Goal: Task Accomplishment & Management: Complete application form

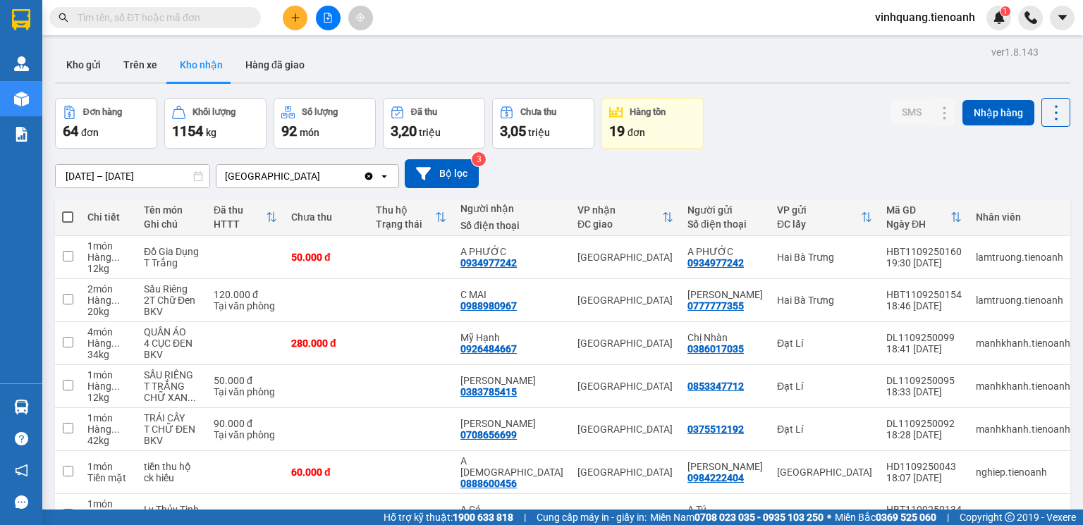
click at [185, 18] on input "text" at bounding box center [161, 18] width 166 height 16
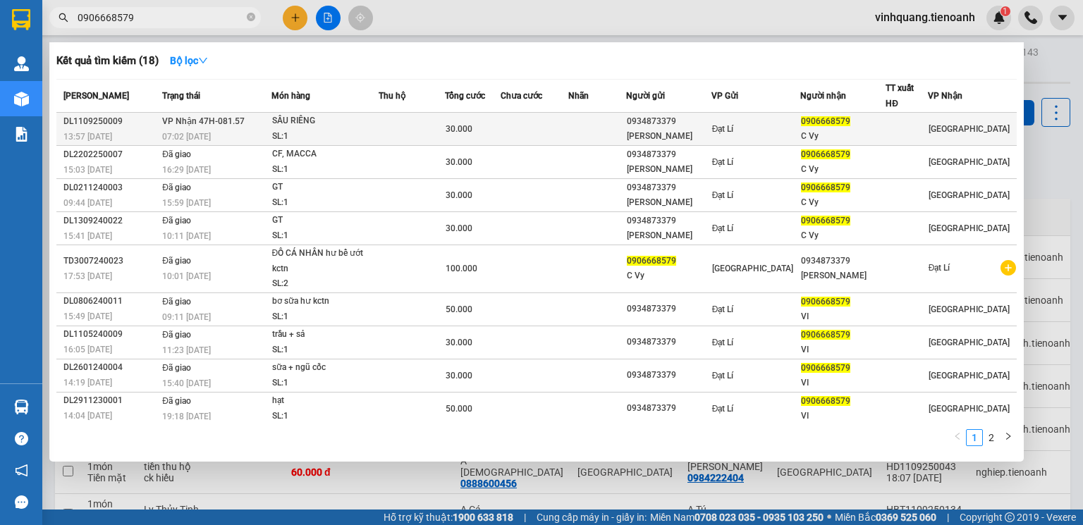
type input "0906668579"
click at [413, 137] on td at bounding box center [412, 129] width 66 height 33
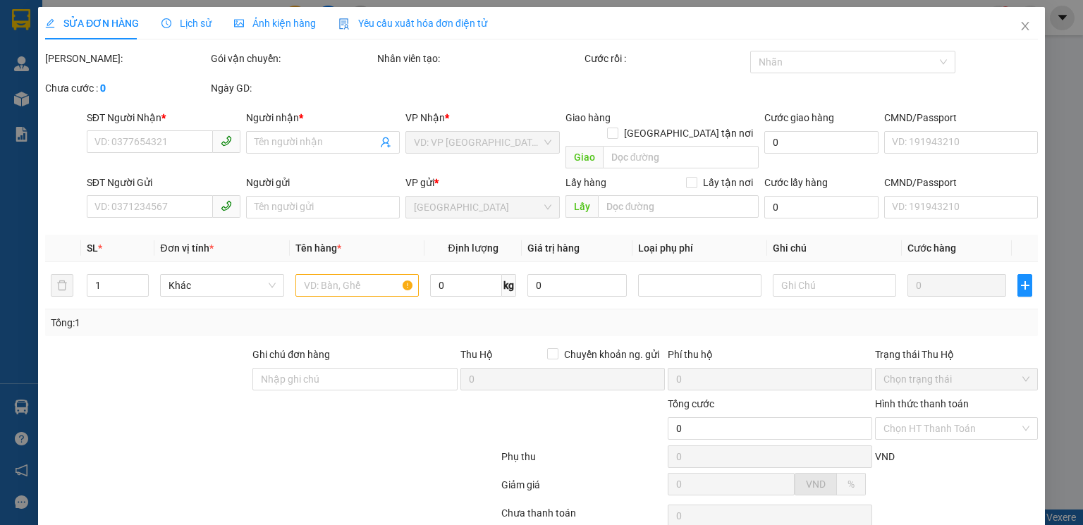
type input "0906668579"
type input "C Vy"
type input "0934873379"
type input "[PERSON_NAME]"
type input "240357666"
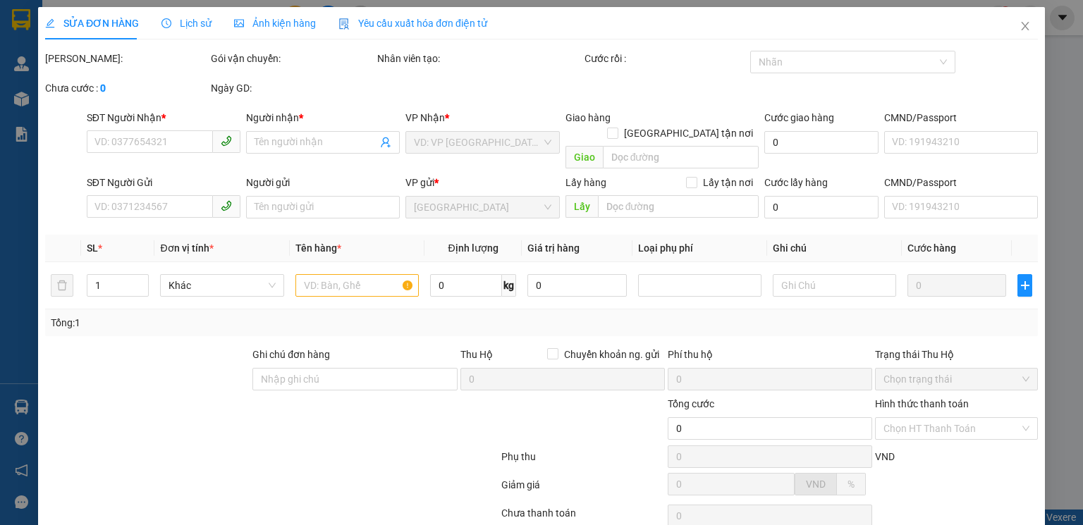
type input "30.000"
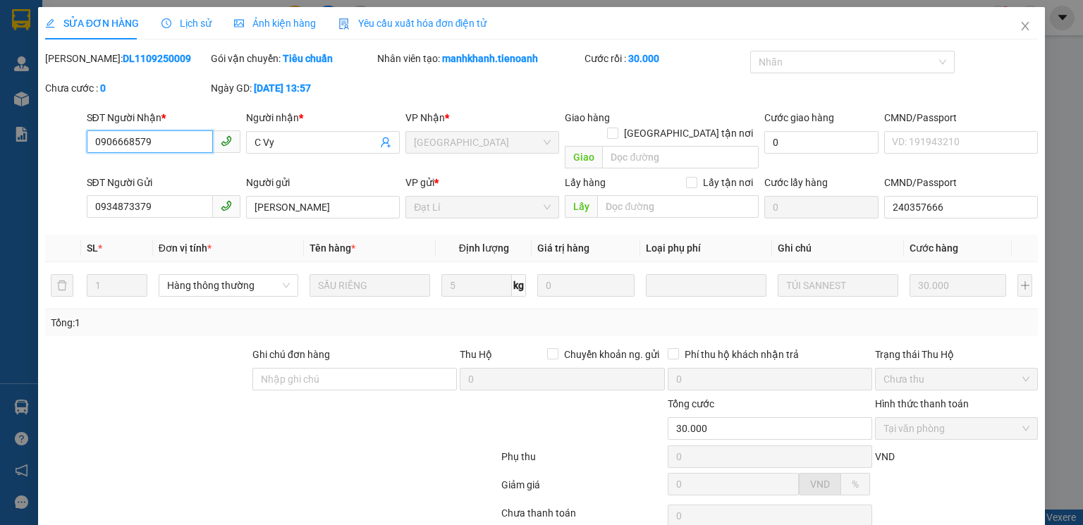
scroll to position [94, 0]
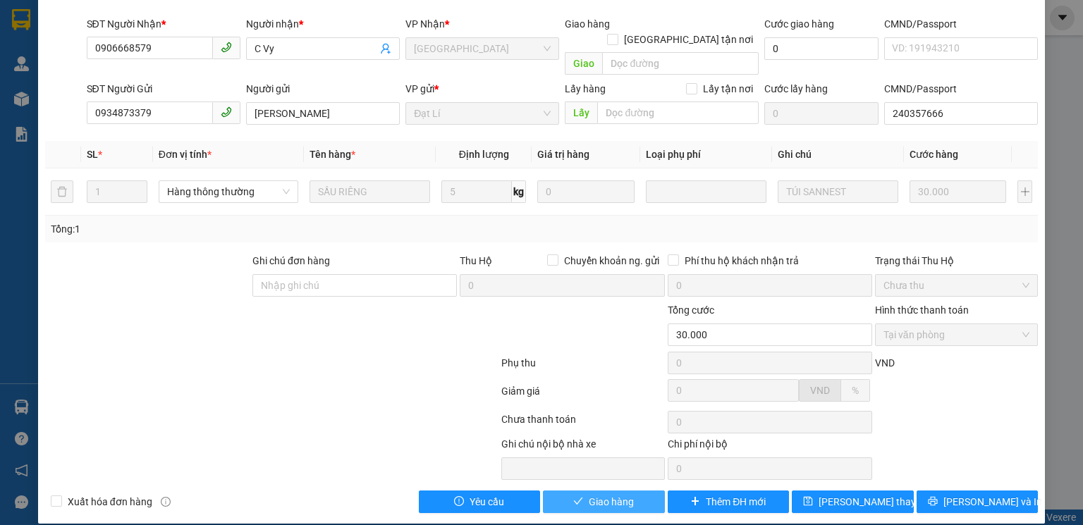
click at [622, 494] on span "Giao hàng" at bounding box center [611, 502] width 45 height 16
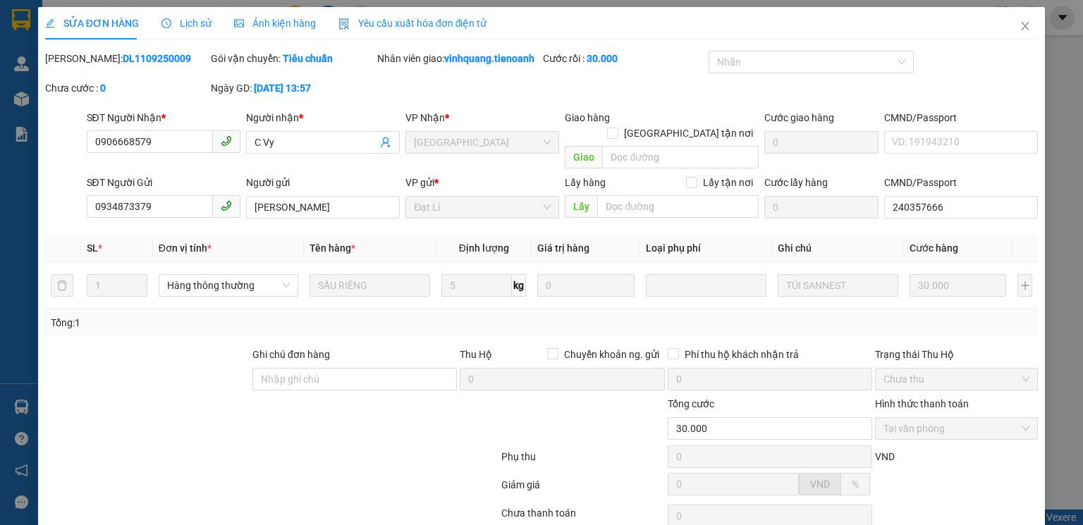
scroll to position [0, 0]
click at [1019, 25] on icon "close" at bounding box center [1024, 25] width 11 height 11
click at [1015, 30] on div "Kết quả tìm kiếm ( 18 ) Bộ lọc Mã ĐH Trạng thái Món hàng Thu hộ Tổng cước Chưa …" at bounding box center [541, 17] width 1083 height 35
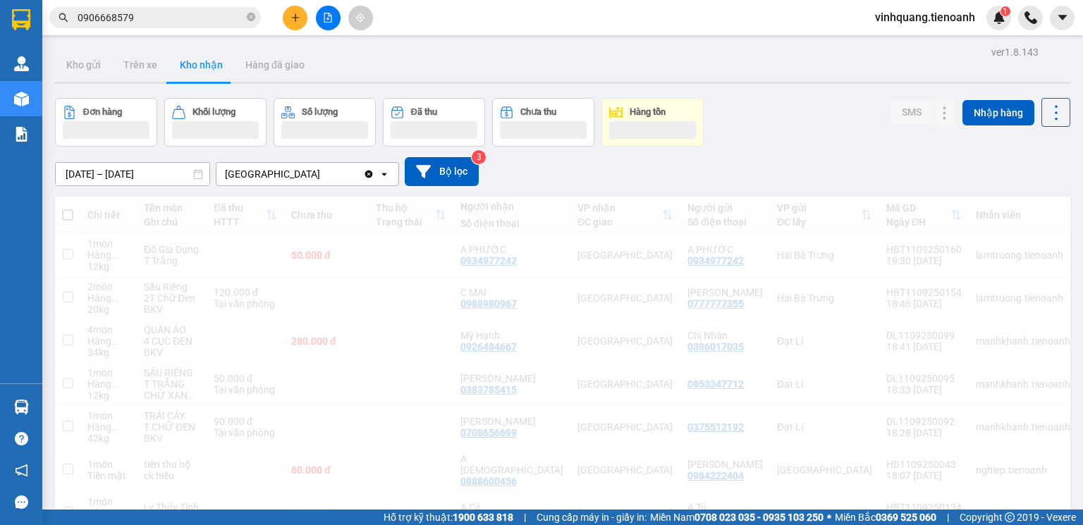
click at [300, 20] on button at bounding box center [295, 18] width 25 height 25
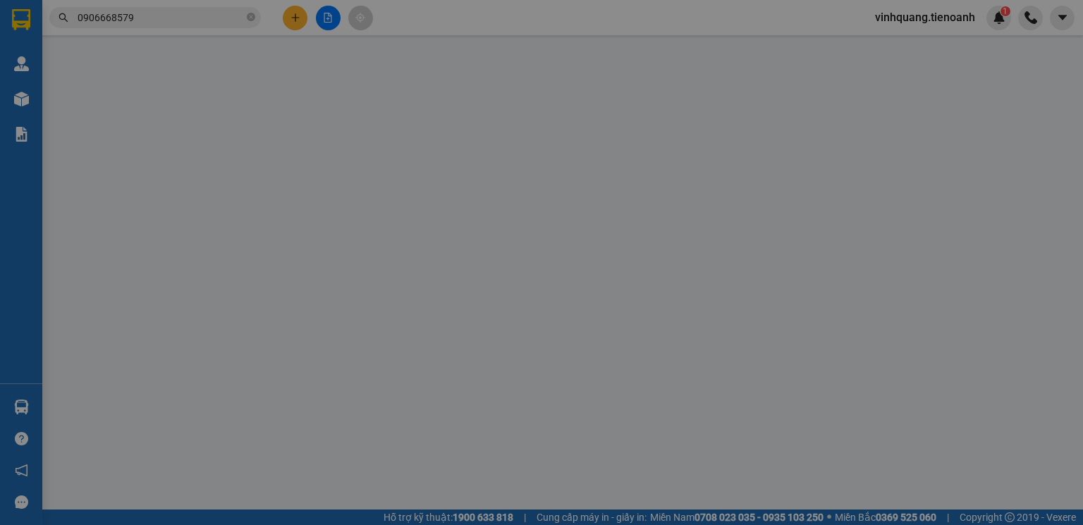
click at [296, 21] on span "Yêu cầu xuất hóa đơn điện tử" at bounding box center [233, 23] width 149 height 11
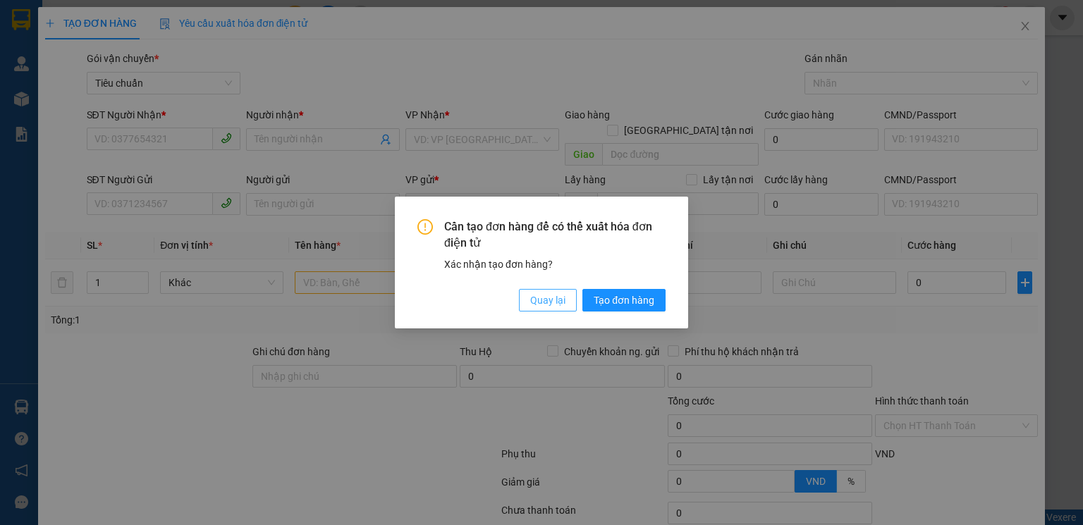
click at [556, 302] on span "Quay lại" at bounding box center [547, 301] width 35 height 16
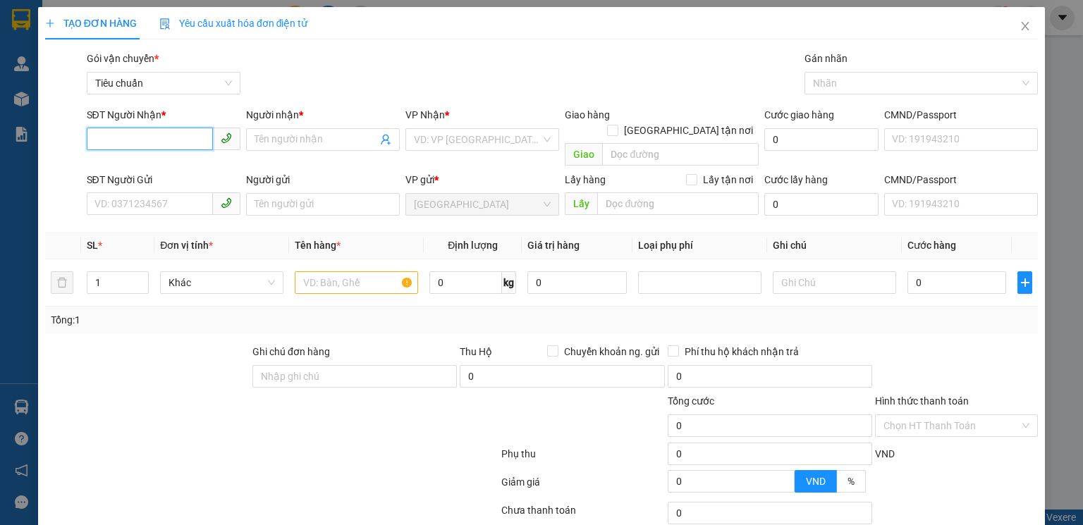
click at [173, 142] on input "SĐT Người Nhận *" at bounding box center [150, 139] width 126 height 23
type input "0707077277"
click at [186, 173] on div "0707077277 - A Nguyên" at bounding box center [161, 168] width 135 height 16
type input "A Nguyên"
type input "30.000"
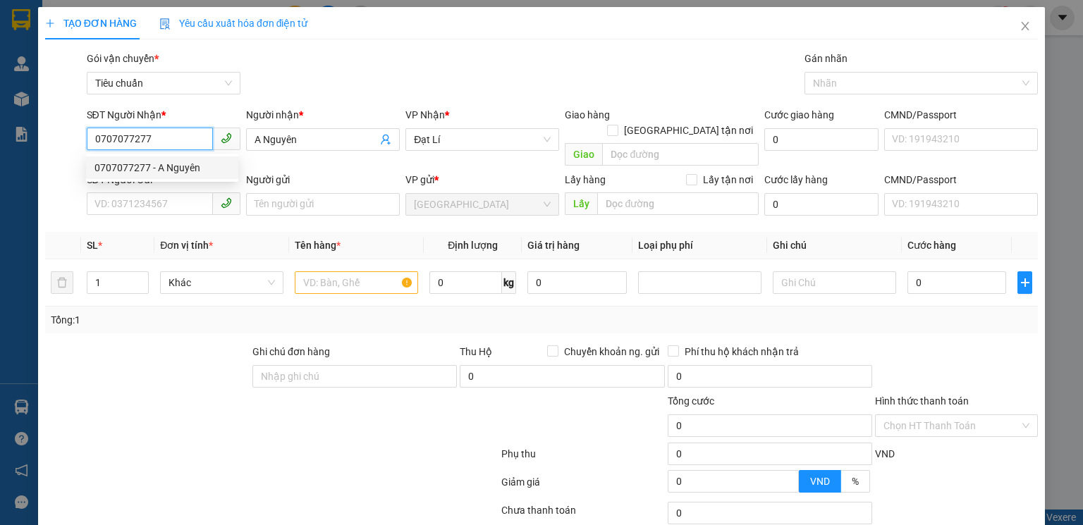
type input "30.000"
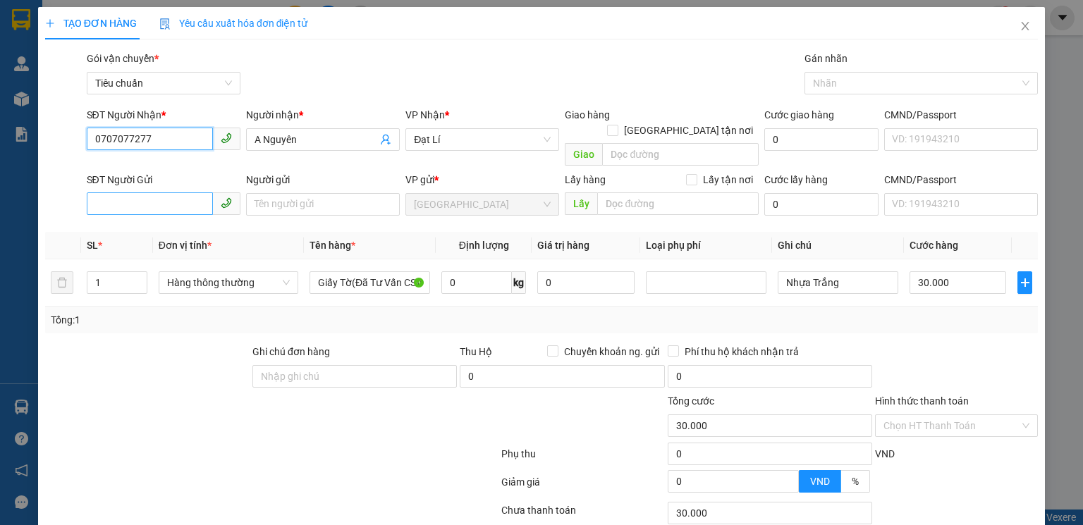
type input "0707077277"
click at [186, 192] on input "SĐT Người Gửi" at bounding box center [150, 203] width 126 height 23
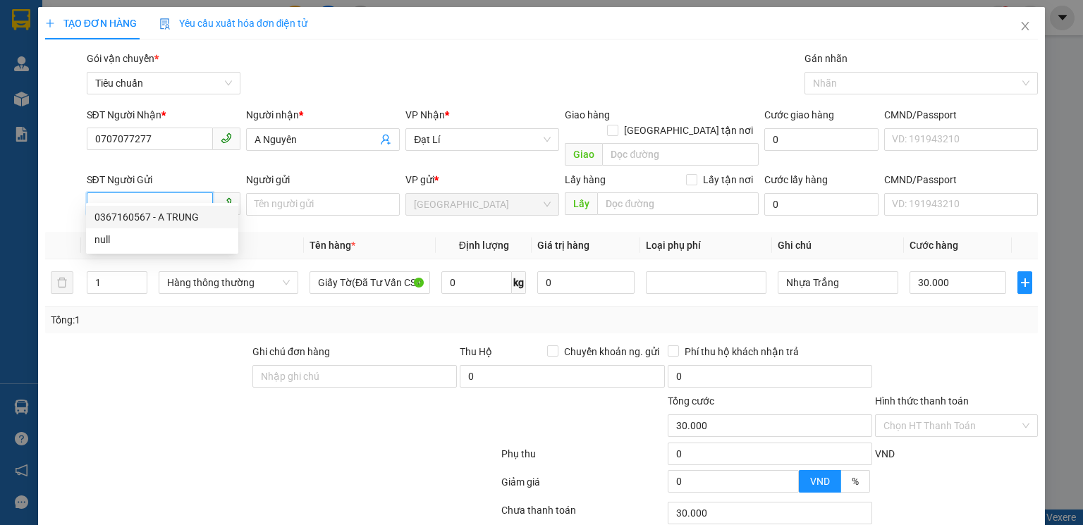
click at [180, 219] on div "0367160567 - A TRUNG" at bounding box center [161, 217] width 135 height 16
type input "0367160567"
type input "A TRUNG"
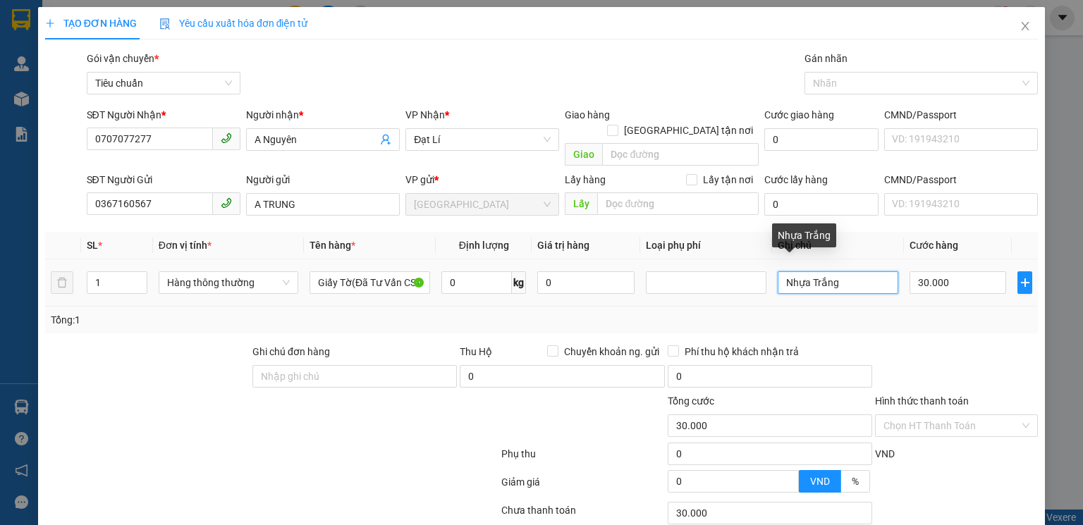
click at [843, 273] on input "Nhựa Trắng" at bounding box center [838, 282] width 121 height 23
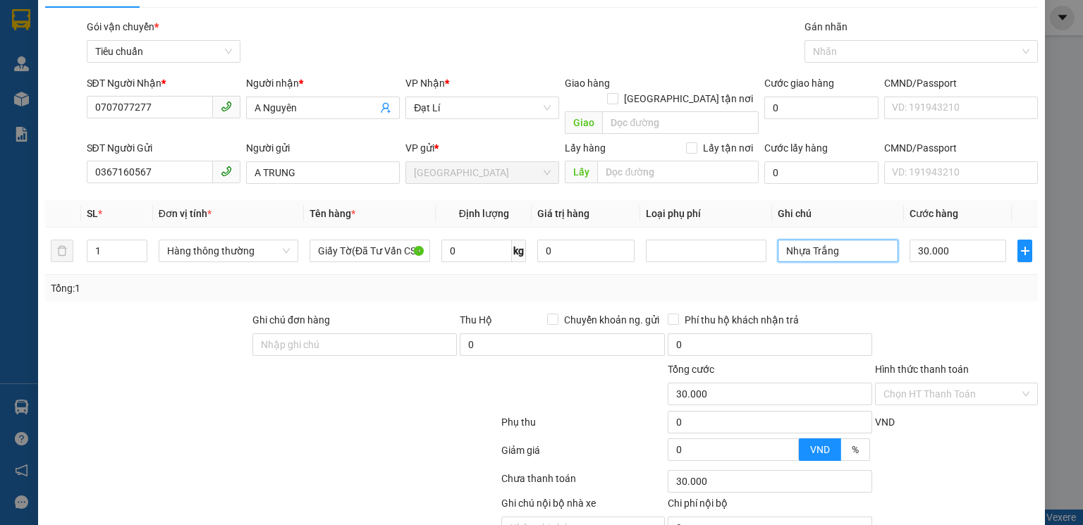
scroll to position [91, 0]
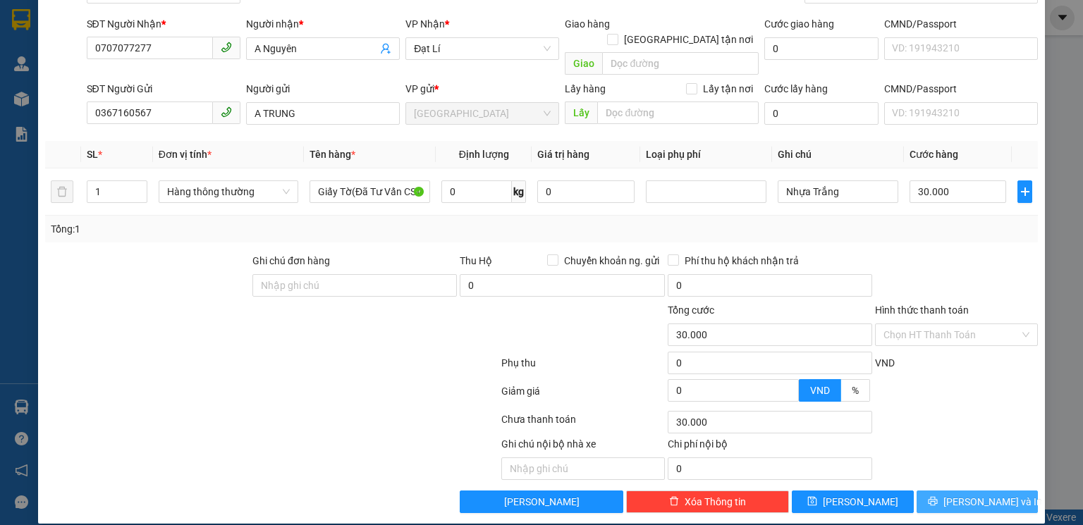
click at [988, 494] on span "[PERSON_NAME] và In" at bounding box center [992, 502] width 99 height 16
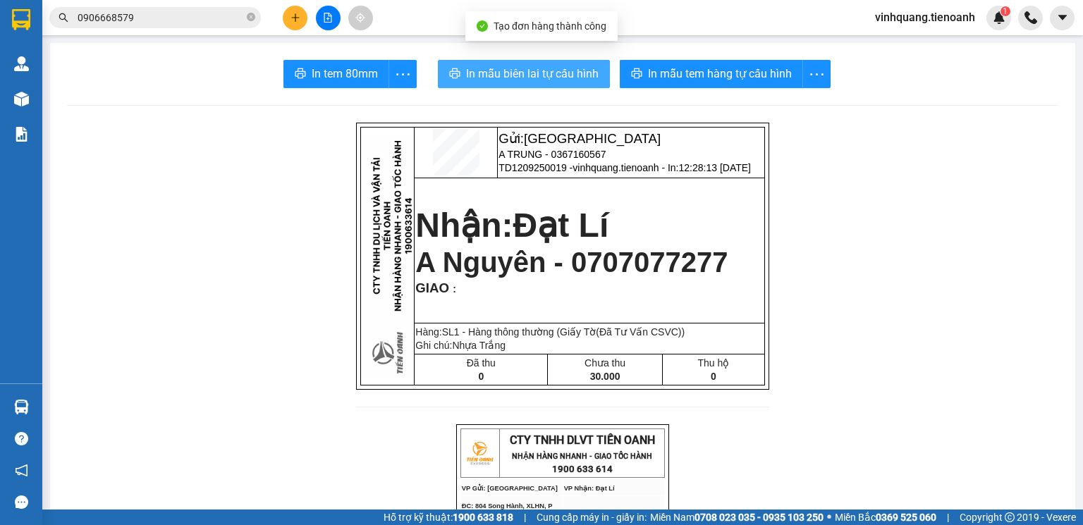
click at [570, 68] on span "In mẫu biên lai tự cấu hình" at bounding box center [532, 74] width 133 height 18
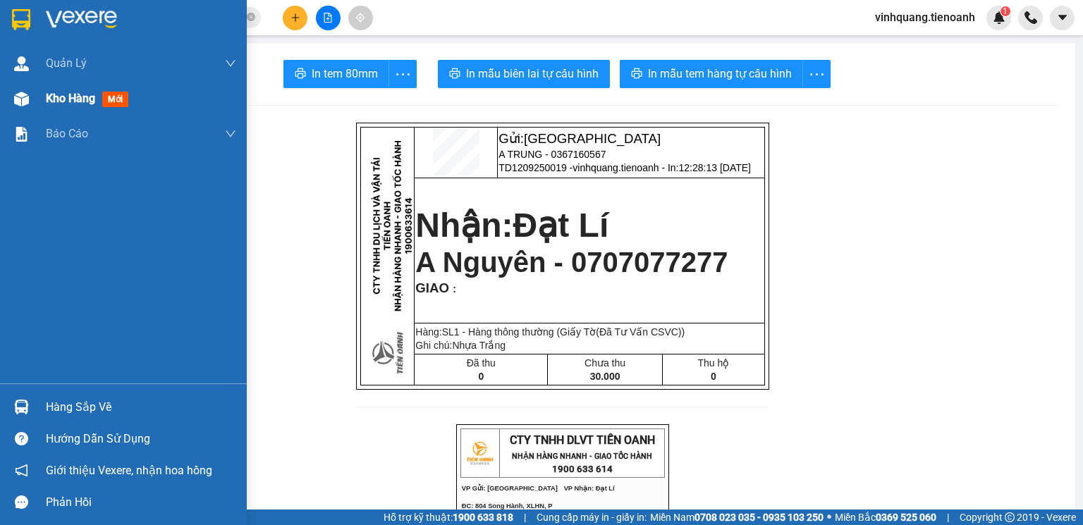
click at [28, 99] on img at bounding box center [21, 99] width 15 height 15
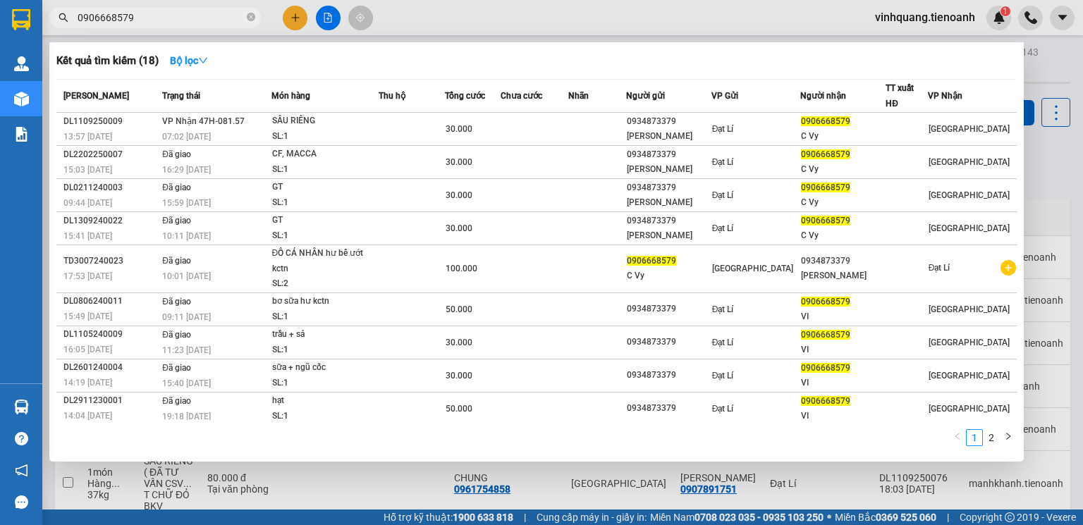
click at [183, 24] on input "0906668579" at bounding box center [161, 18] width 166 height 16
click at [248, 17] on icon "close-circle" at bounding box center [251, 17] width 8 height 8
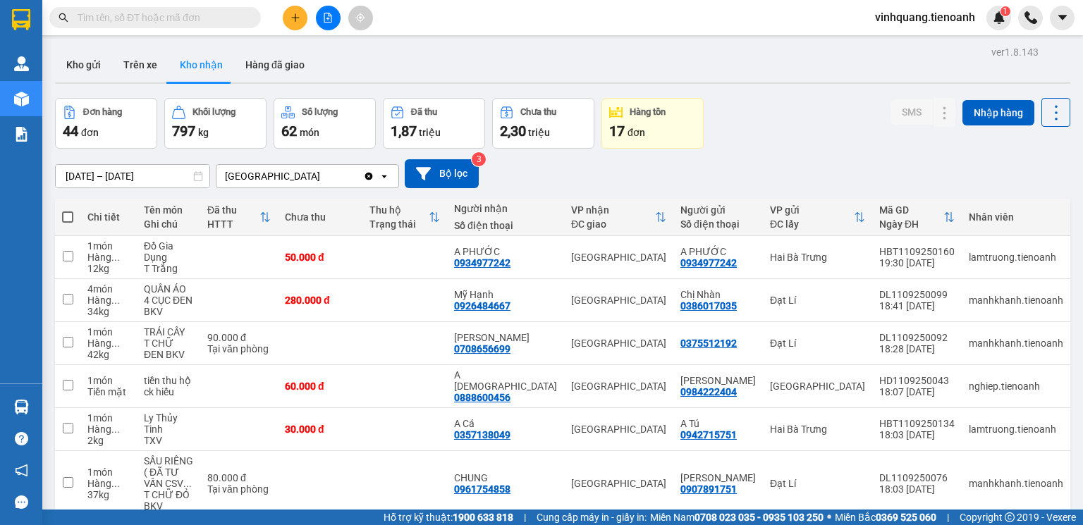
click at [197, 19] on input "text" at bounding box center [161, 18] width 166 height 16
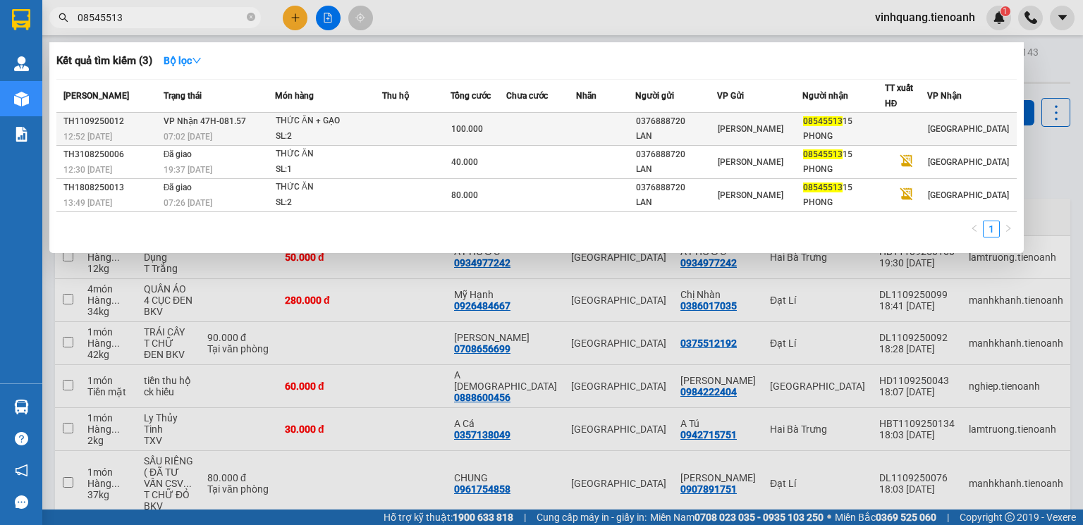
type input "08545513"
click at [548, 133] on td at bounding box center [541, 129] width 70 height 33
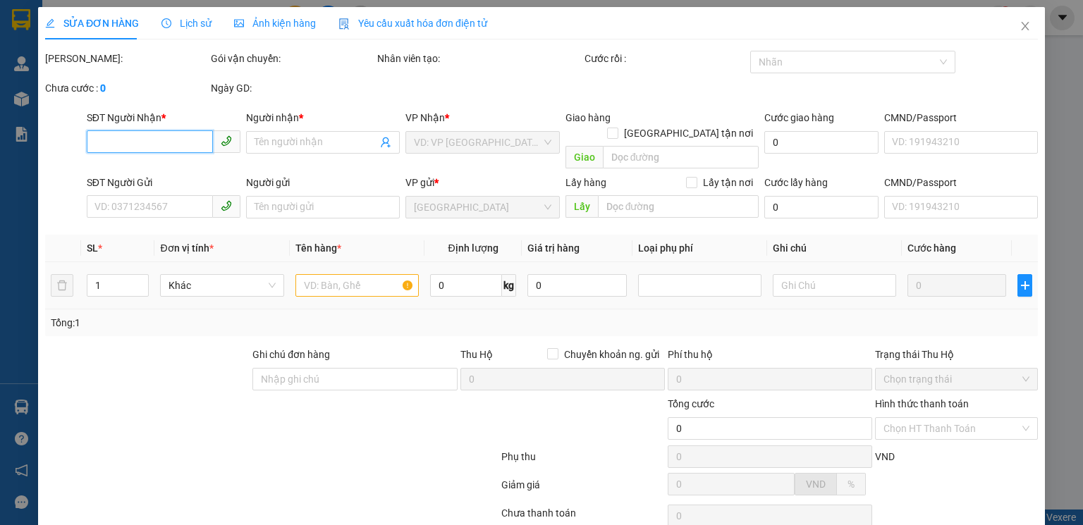
type input "0854551315"
type input "PHONG"
type input "0376888720"
type input "LAN"
type input "100.000"
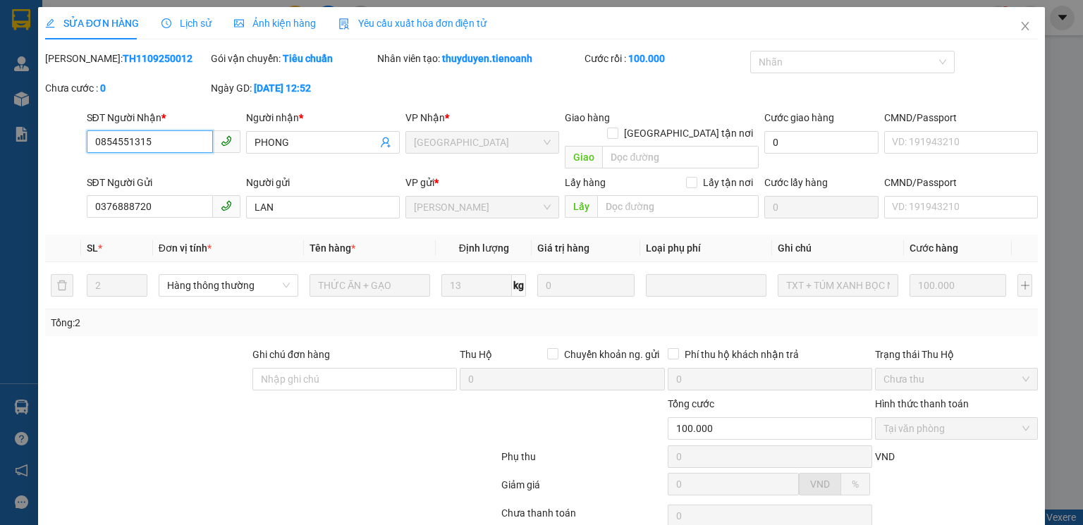
scroll to position [94, 0]
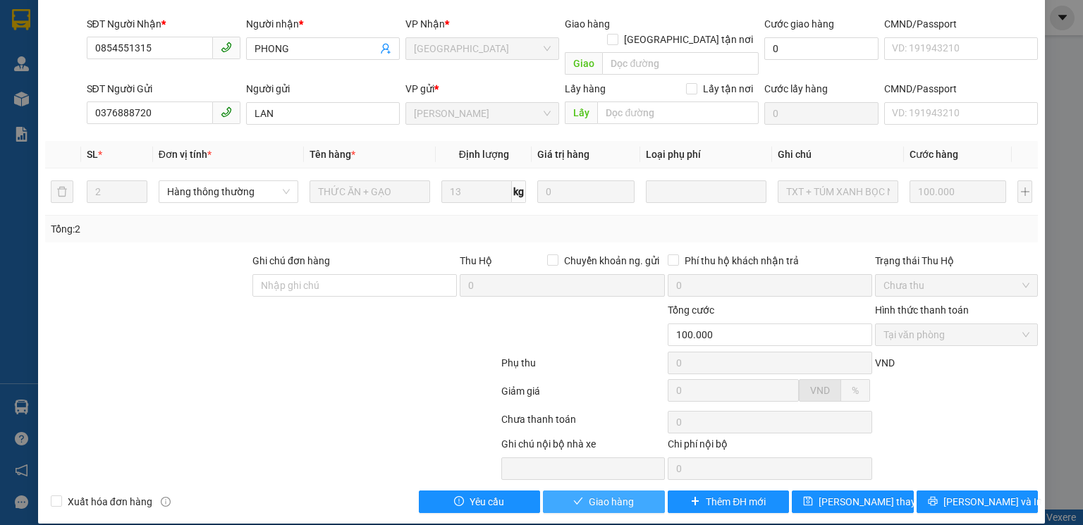
click at [599, 494] on span "Giao hàng" at bounding box center [611, 502] width 45 height 16
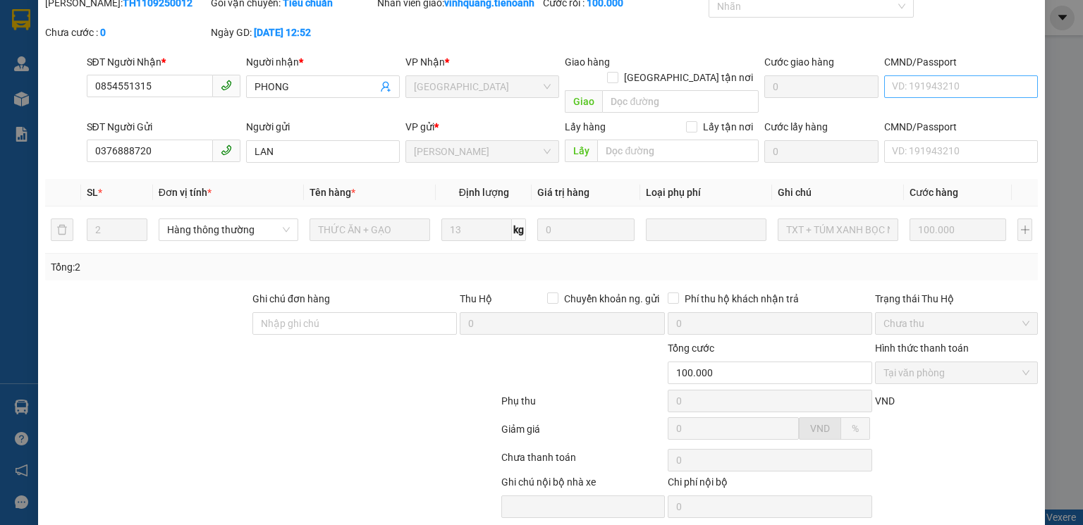
scroll to position [0, 0]
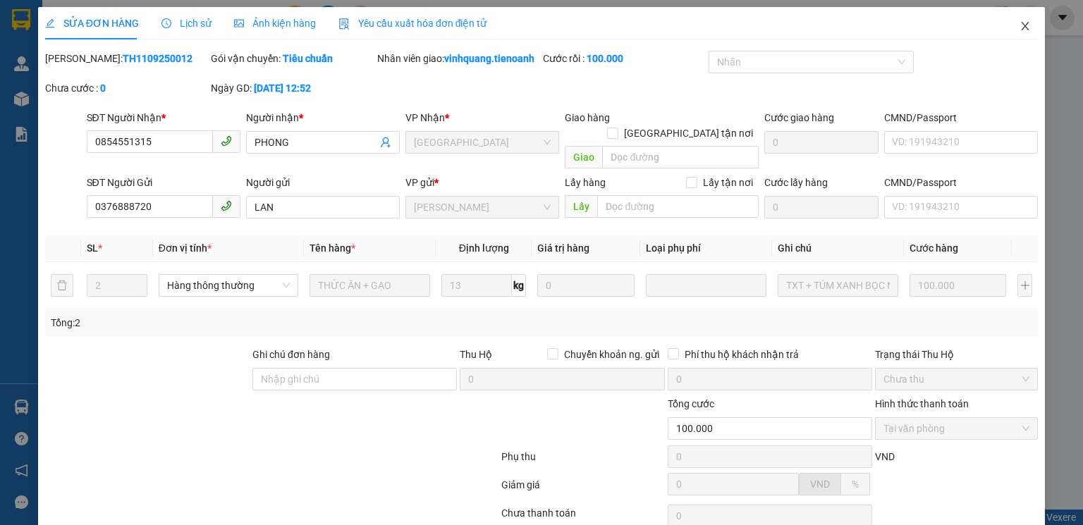
click at [1019, 24] on icon "close" at bounding box center [1024, 25] width 11 height 11
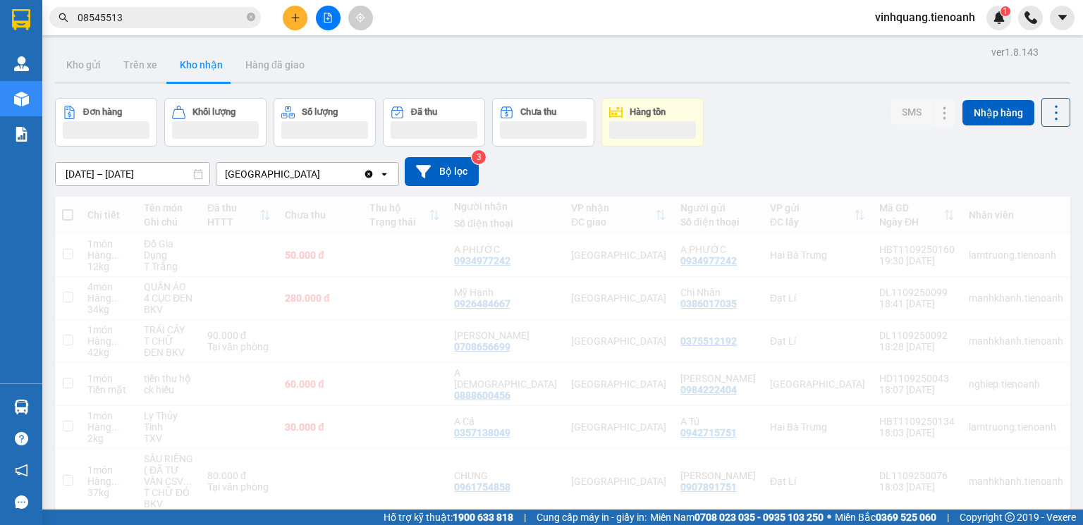
click at [251, 18] on icon "close-circle" at bounding box center [251, 17] width 8 height 8
click at [186, 18] on input "08545513" at bounding box center [161, 18] width 166 height 16
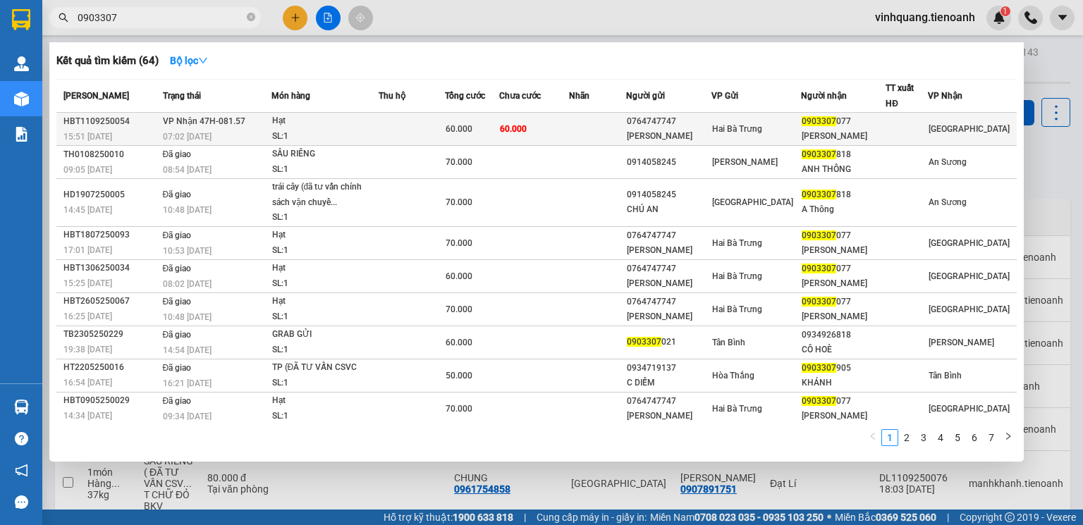
type input "0903307"
click at [378, 126] on div "Hạt" at bounding box center [325, 121] width 106 height 16
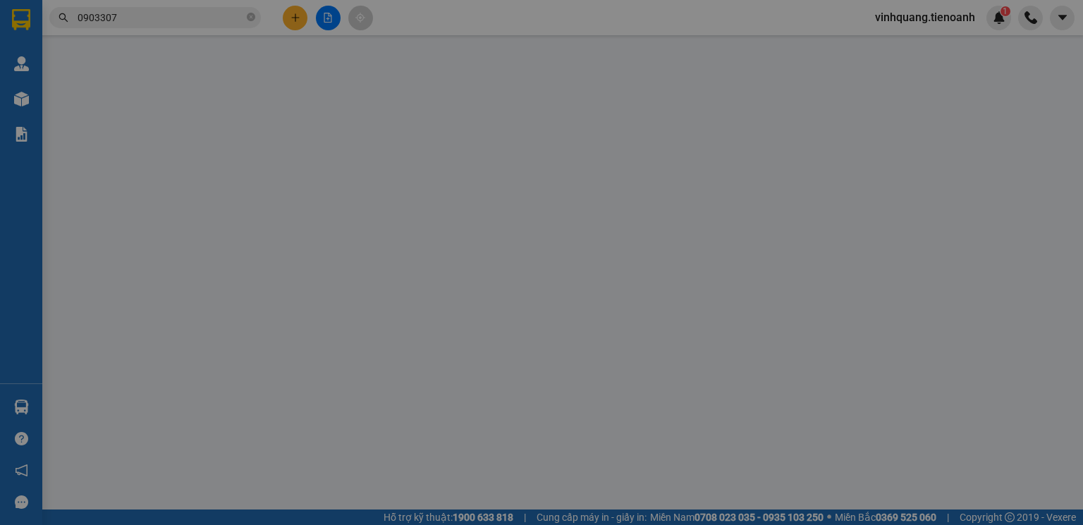
type input "0903307077"
type input "[PERSON_NAME]"
type input "0764747747"
type input "[PERSON_NAME]"
type input "066089002012"
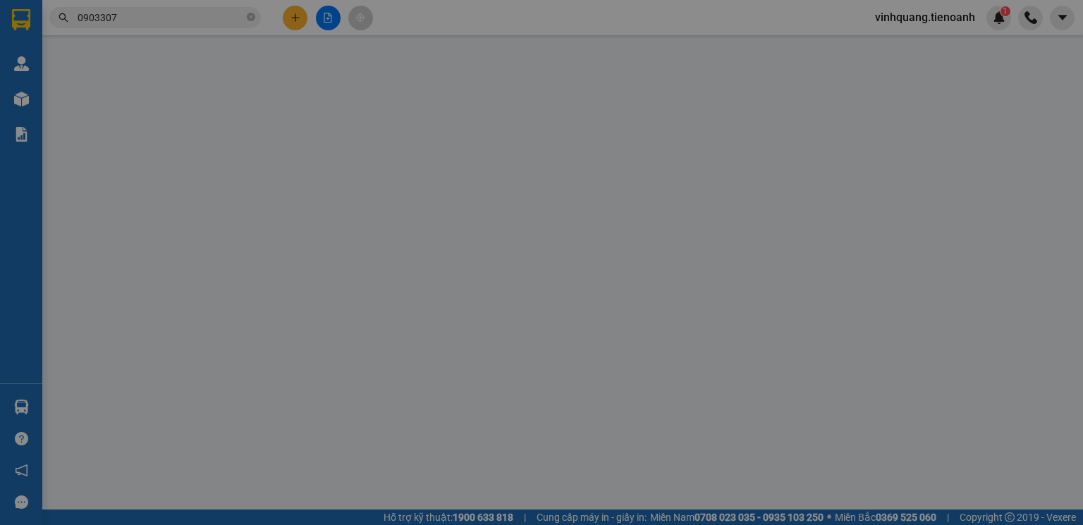
type input "60.000"
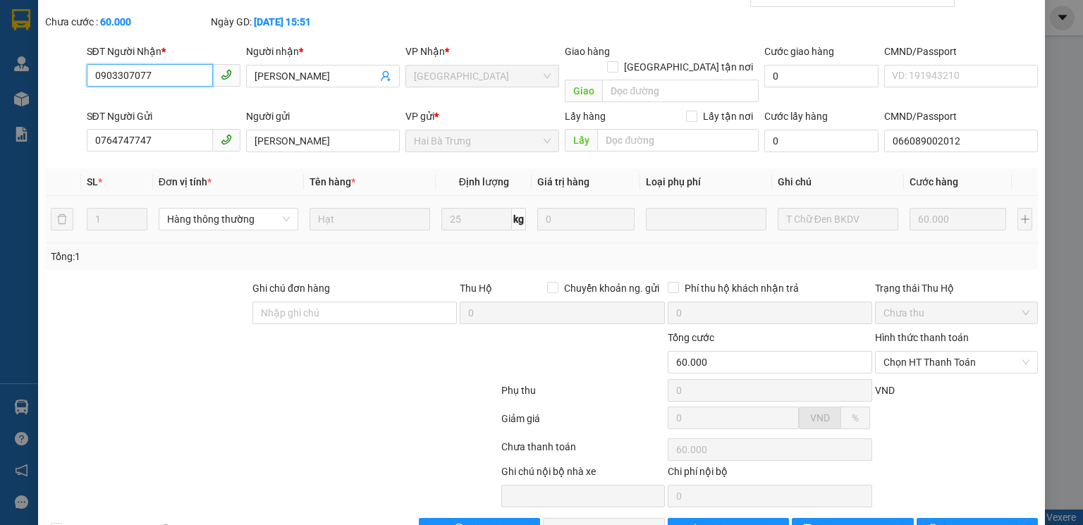
scroll to position [94, 0]
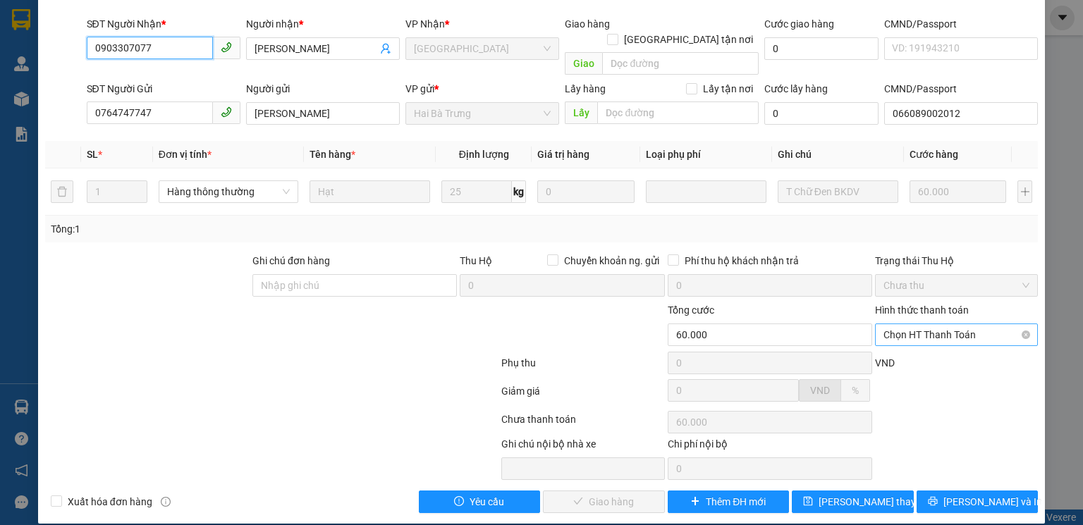
click at [946, 324] on span "Chọn HT Thanh Toán" at bounding box center [956, 334] width 146 height 21
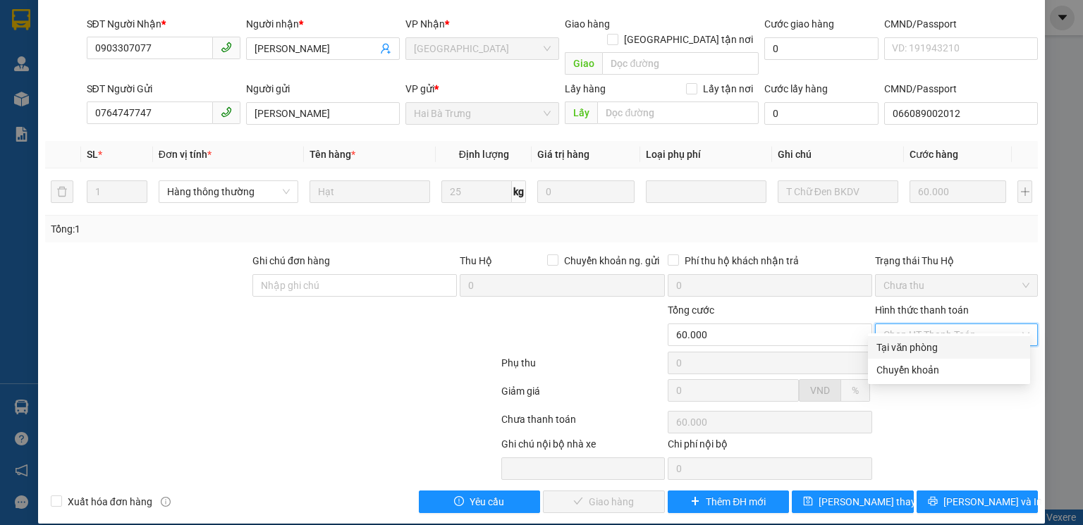
click at [921, 353] on div "Tại văn phòng" at bounding box center [948, 348] width 145 height 16
type input "0"
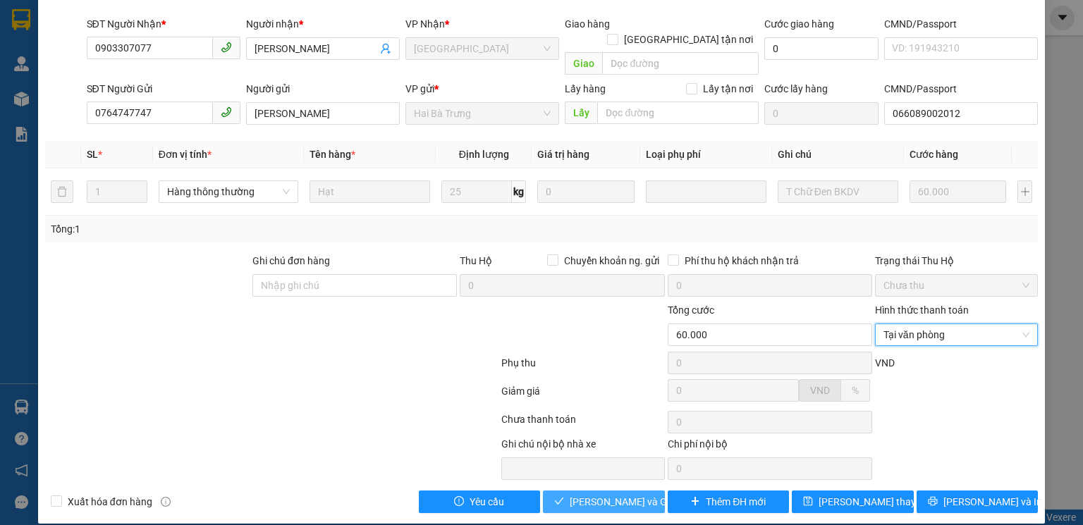
click at [596, 494] on span "[PERSON_NAME] và Giao hàng" at bounding box center [637, 502] width 135 height 16
